Goal: Task Accomplishment & Management: Manage account settings

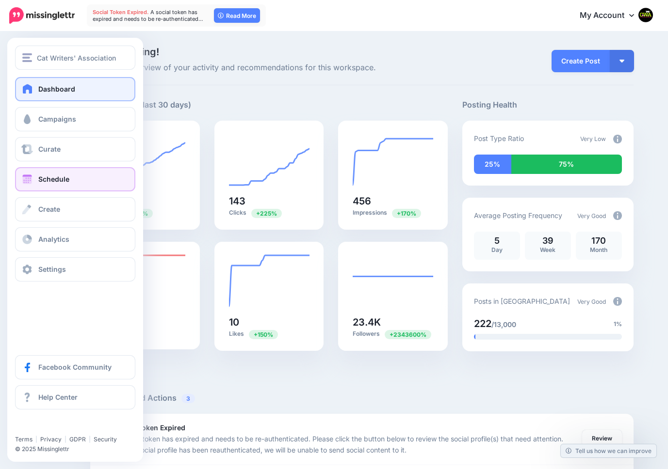
click at [58, 183] on span "Schedule" at bounding box center [53, 179] width 31 height 8
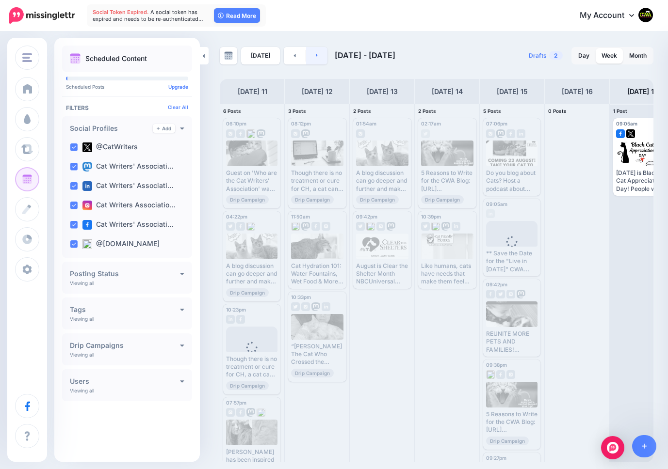
click at [316, 55] on link at bounding box center [317, 55] width 22 height 17
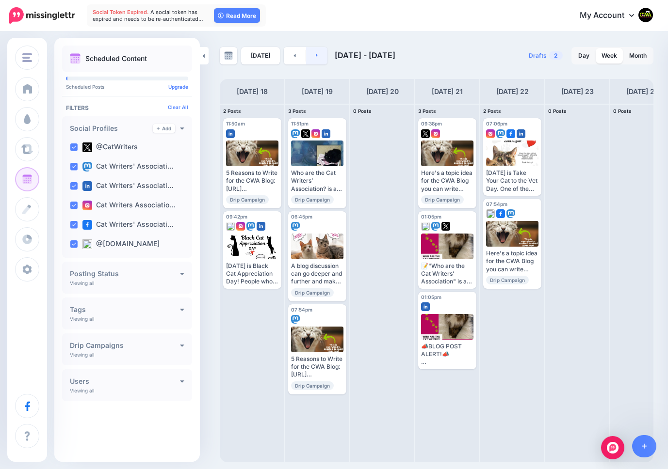
click at [316, 55] on link at bounding box center [317, 55] width 22 height 17
